Goal: Transaction & Acquisition: Subscribe to service/newsletter

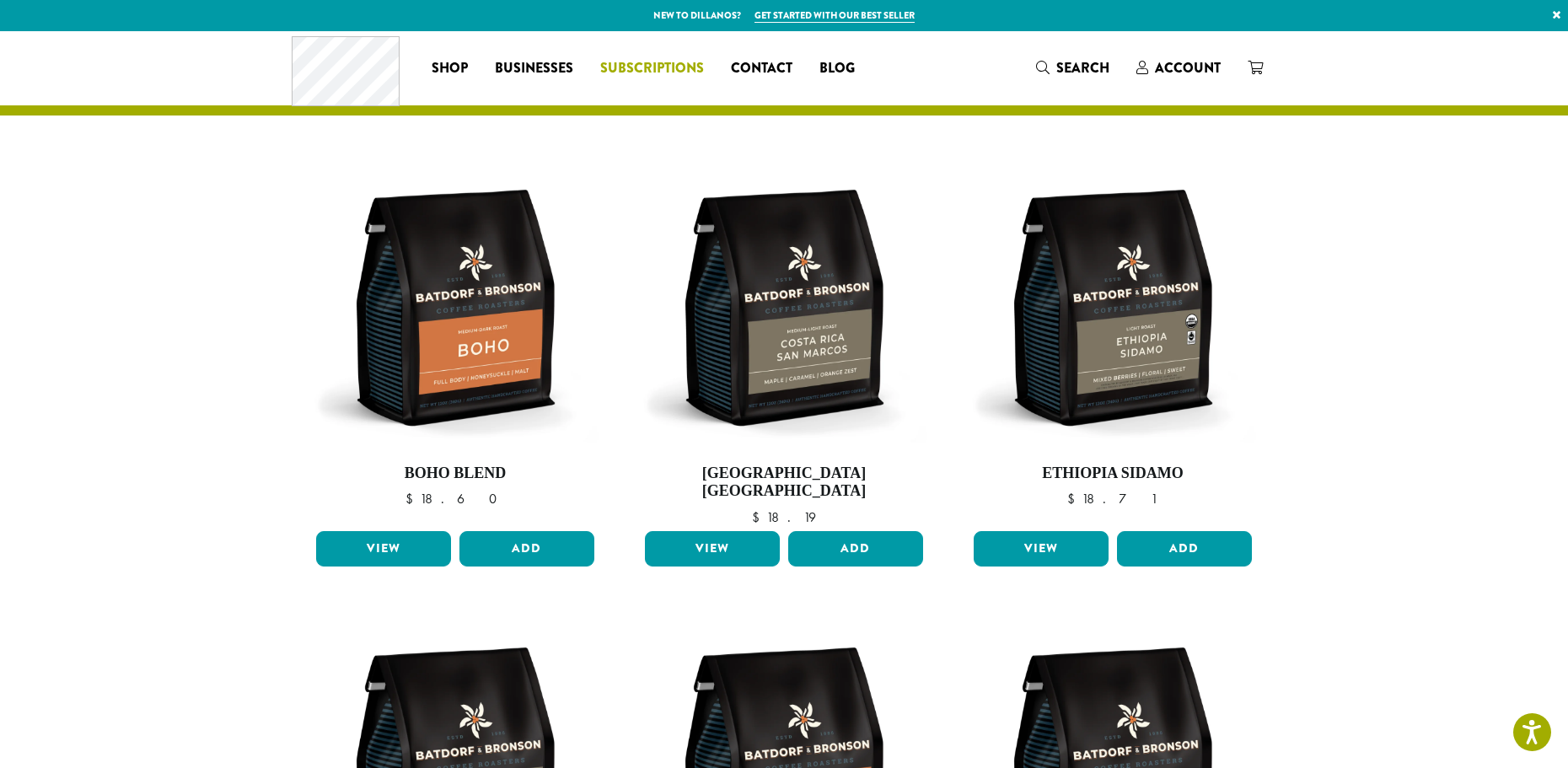
click at [691, 72] on span "Subscriptions" at bounding box center [651, 69] width 103 height 21
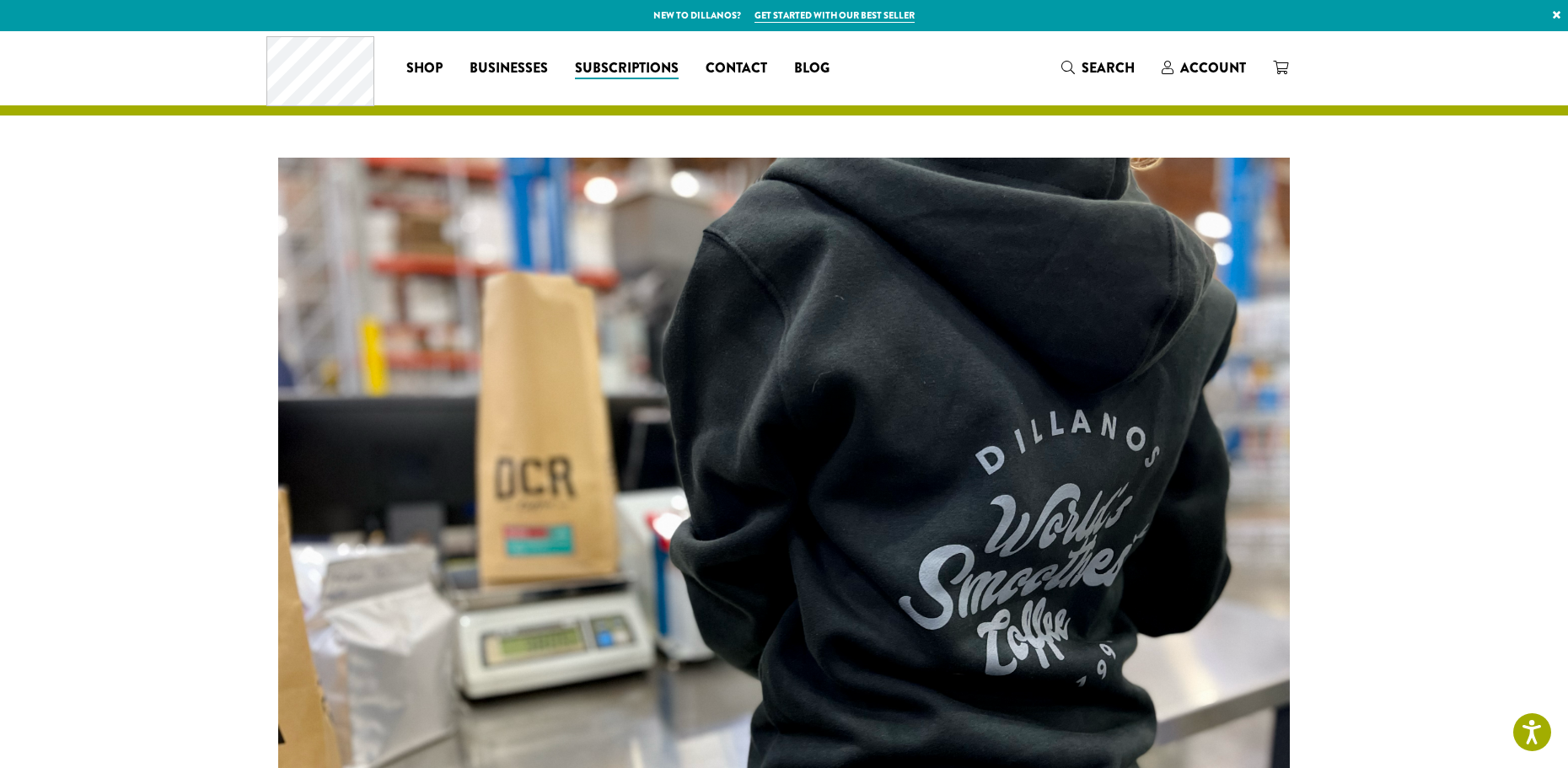
drag, startPoint x: 584, startPoint y: 1, endPoint x: 248, endPoint y: 180, distance: 380.7
click at [248, 180] on div at bounding box center [784, 536] width 1568 height 843
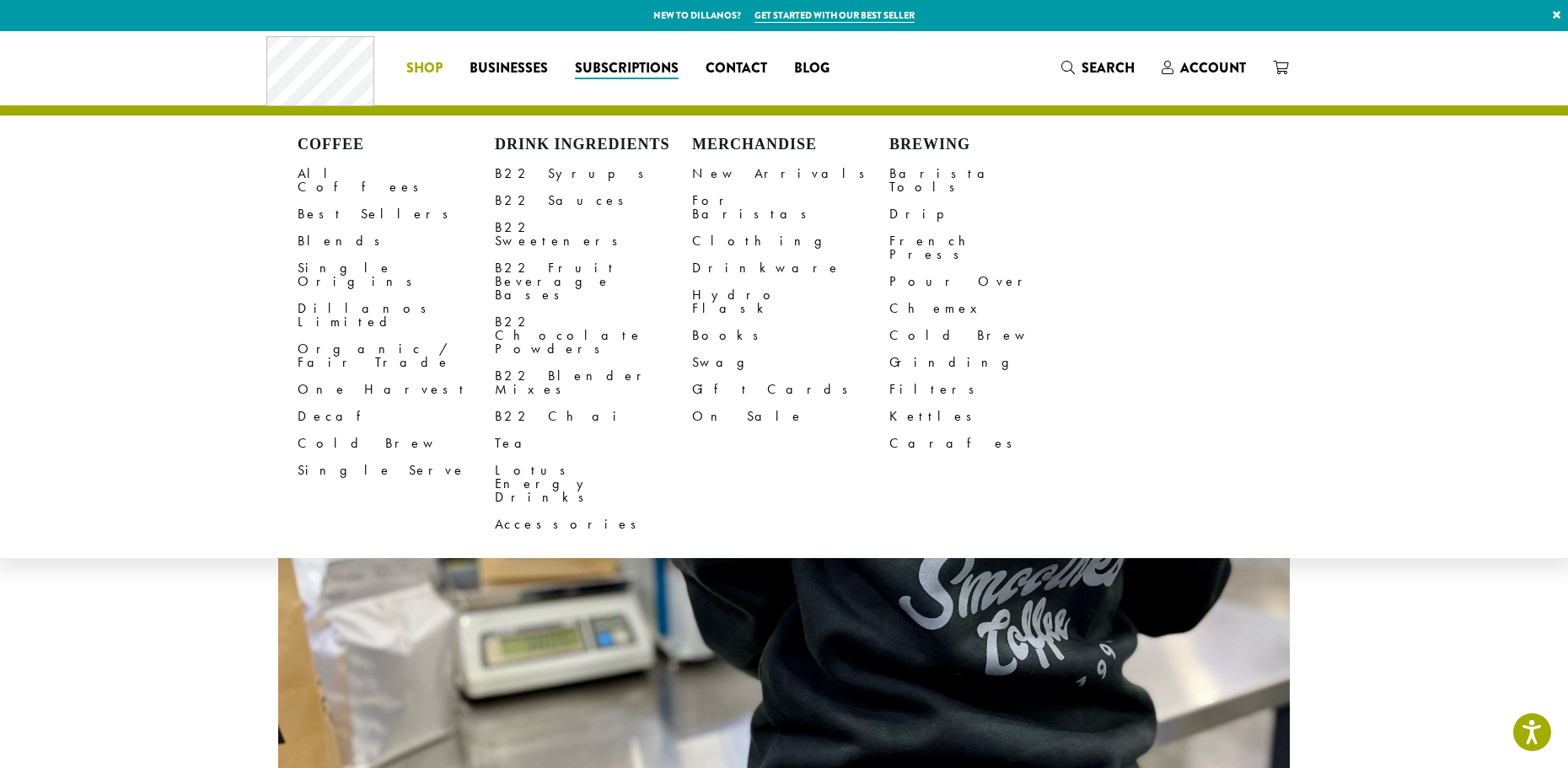
click at [411, 66] on span "Shop" at bounding box center [424, 69] width 37 height 21
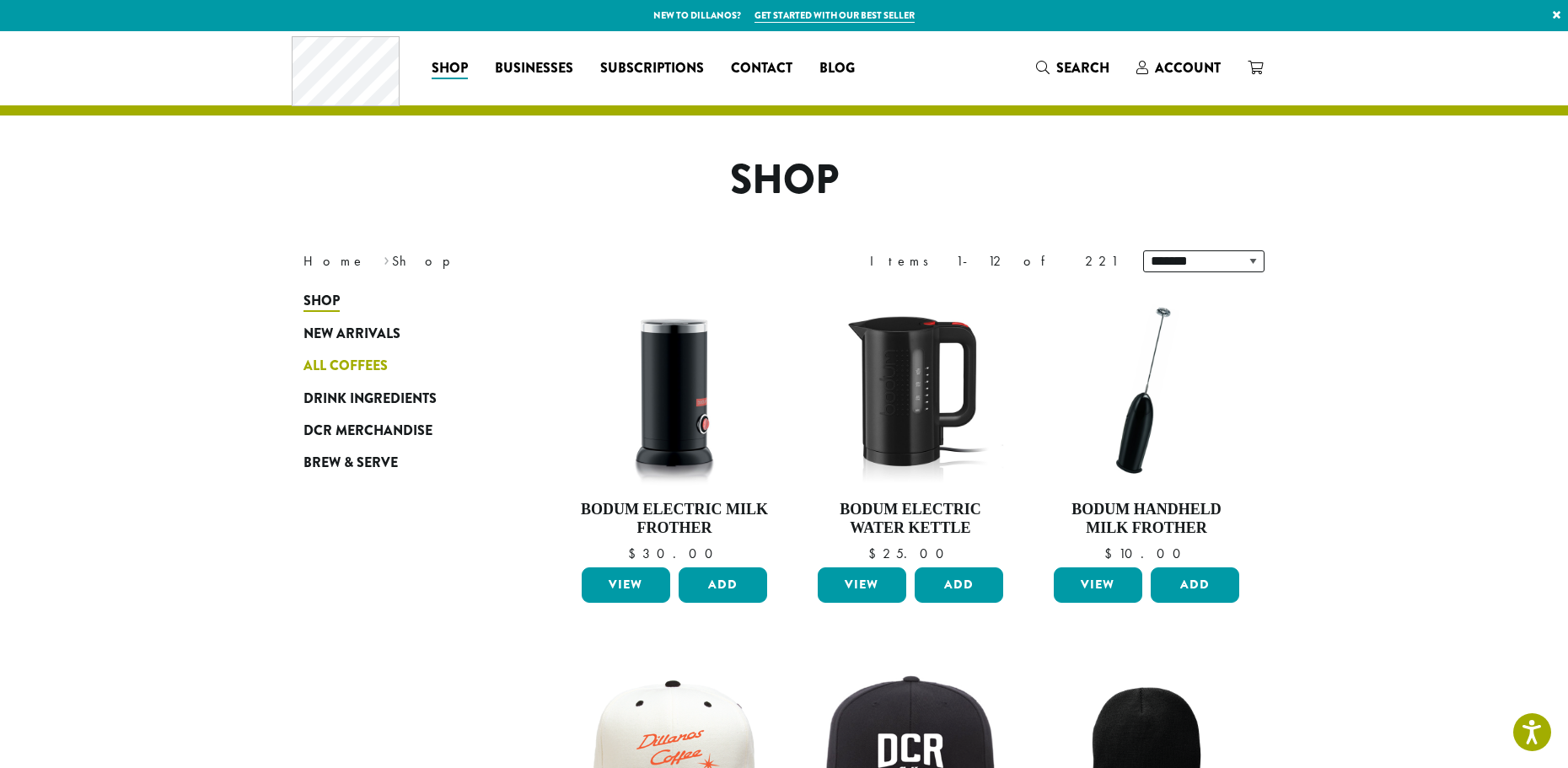
click at [347, 374] on span "All Coffees" at bounding box center [346, 366] width 84 height 21
